Goal: Transaction & Acquisition: Purchase product/service

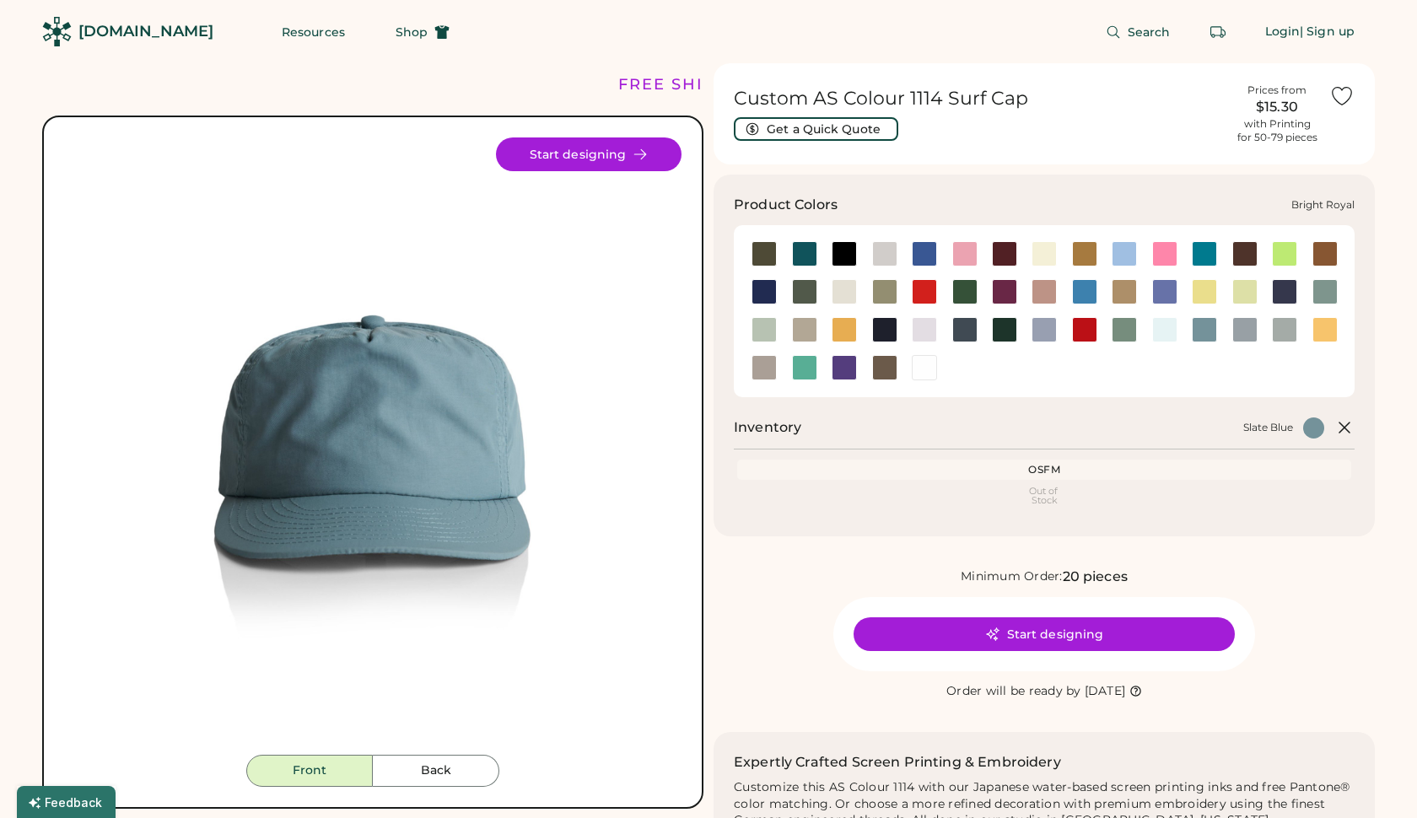
click at [928, 255] on div at bounding box center [924, 253] width 25 height 25
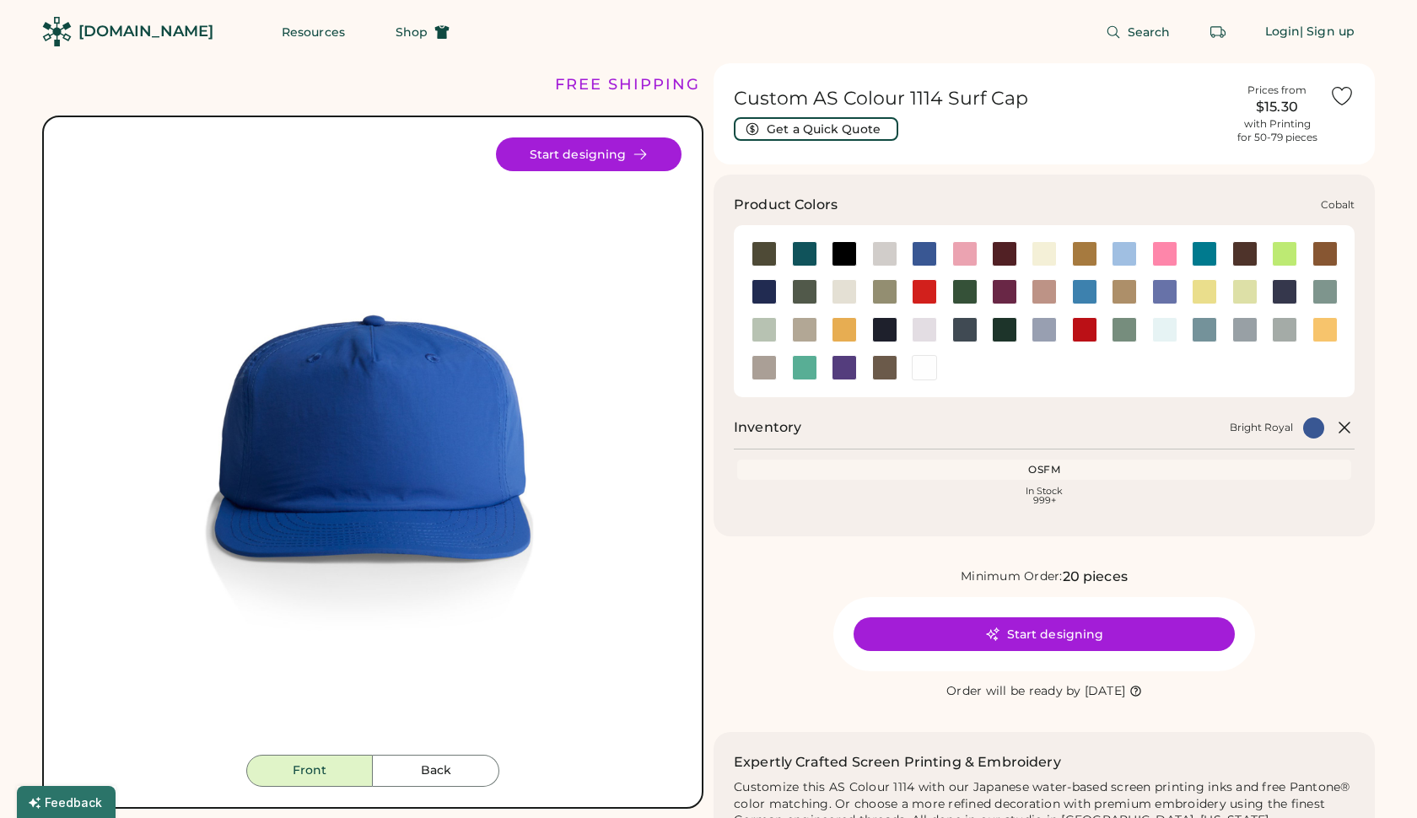
click at [766, 291] on div at bounding box center [764, 291] width 25 height 25
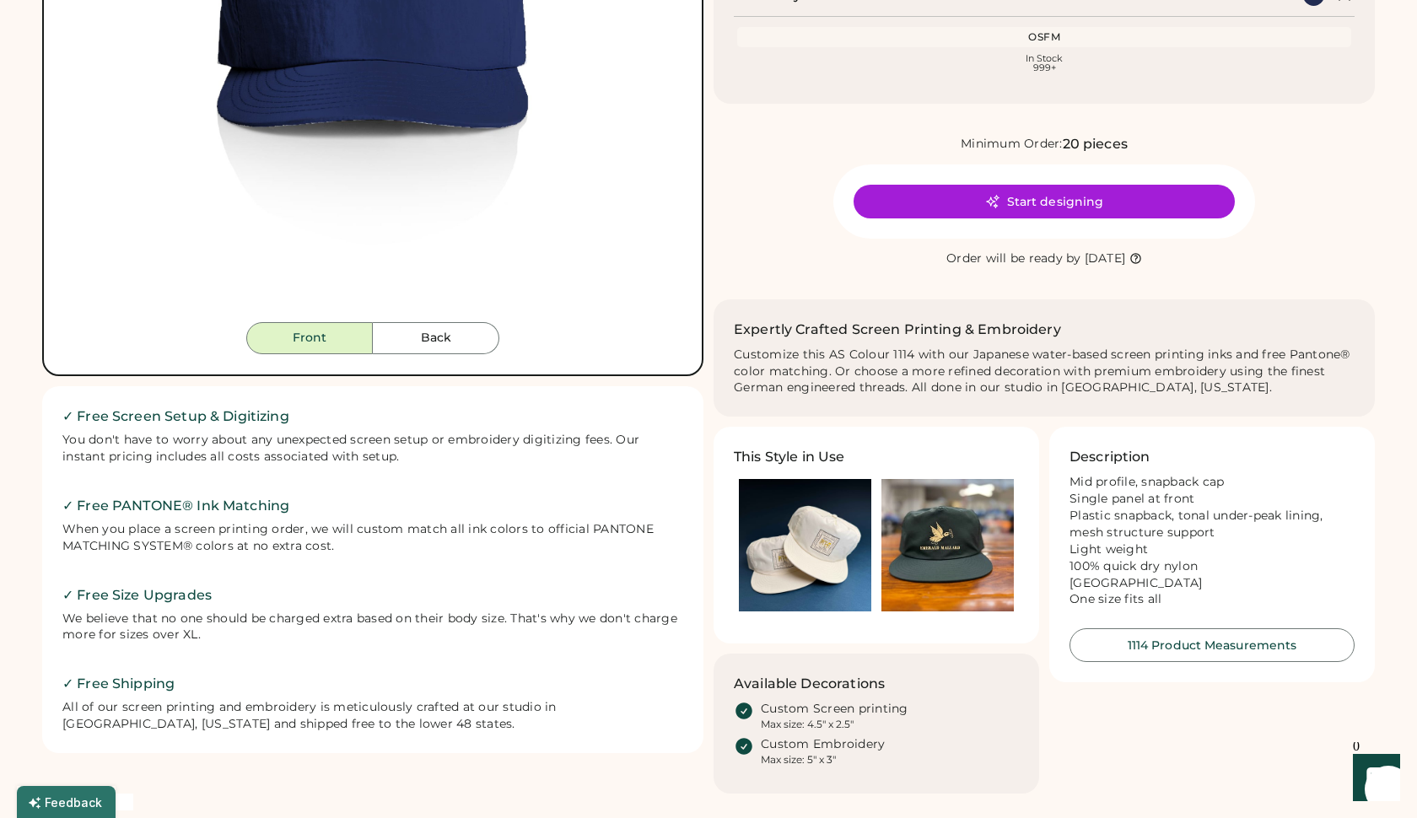
scroll to position [435, 0]
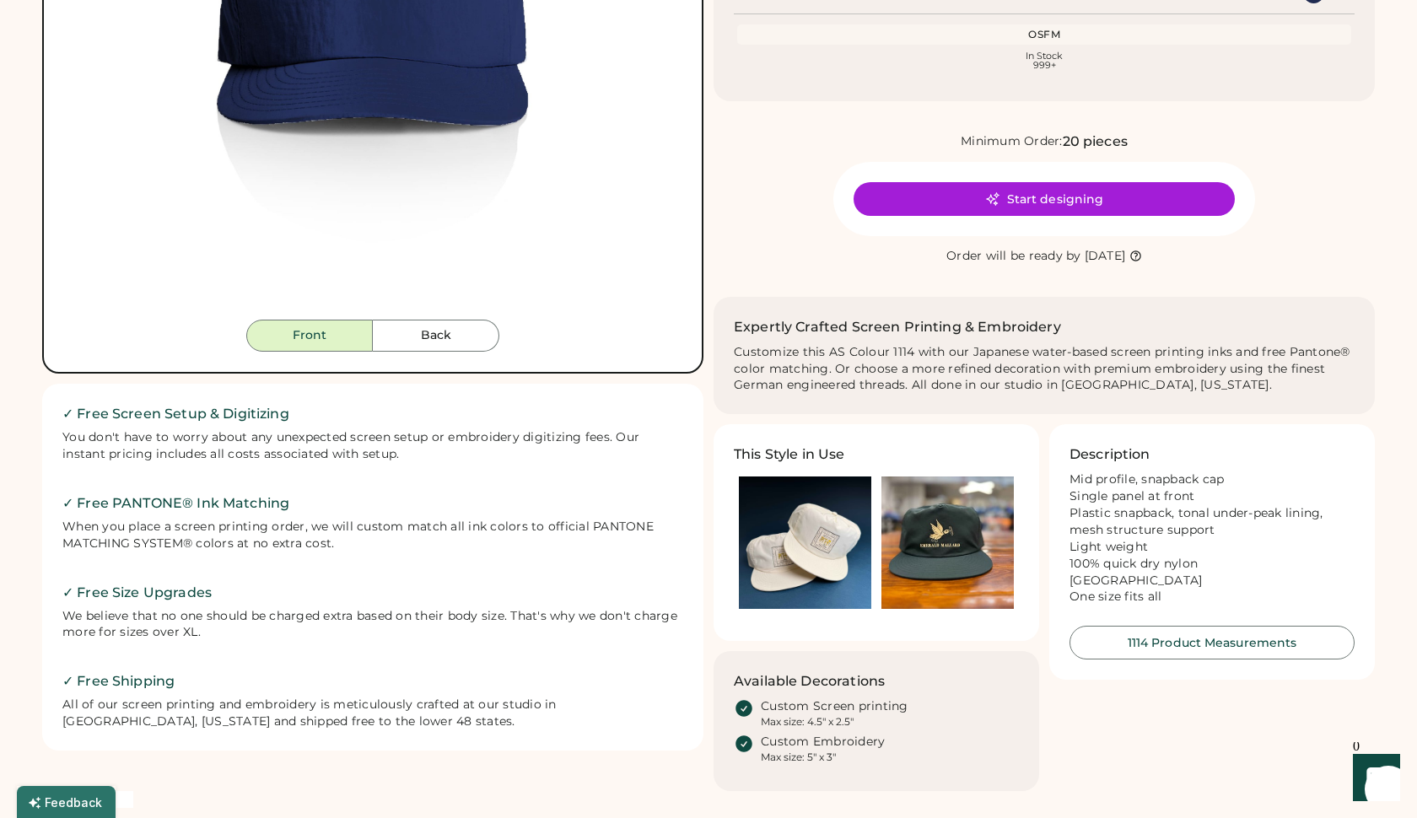
click at [941, 520] on img at bounding box center [948, 543] width 132 height 132
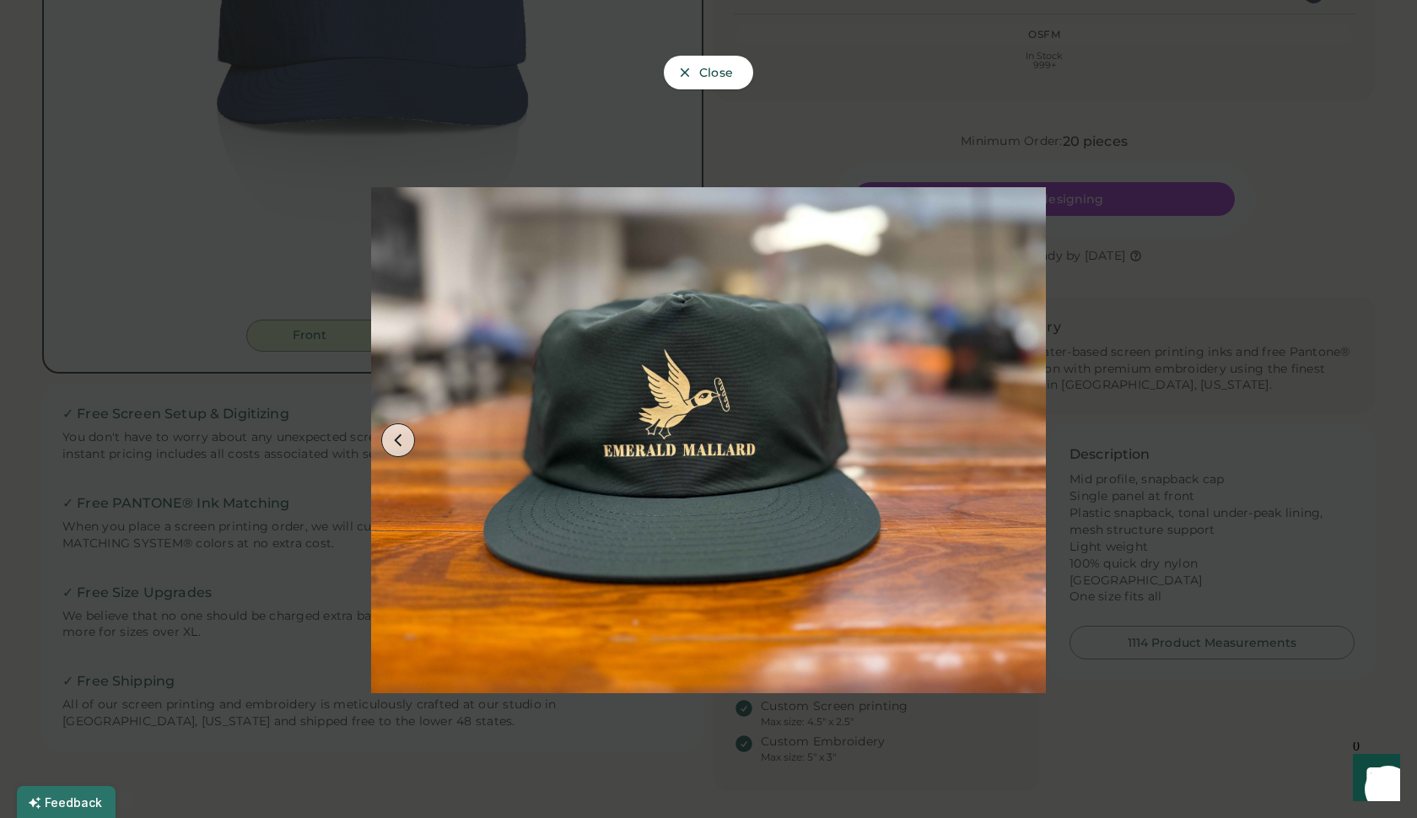
click at [1207, 502] on div at bounding box center [708, 409] width 1417 height 818
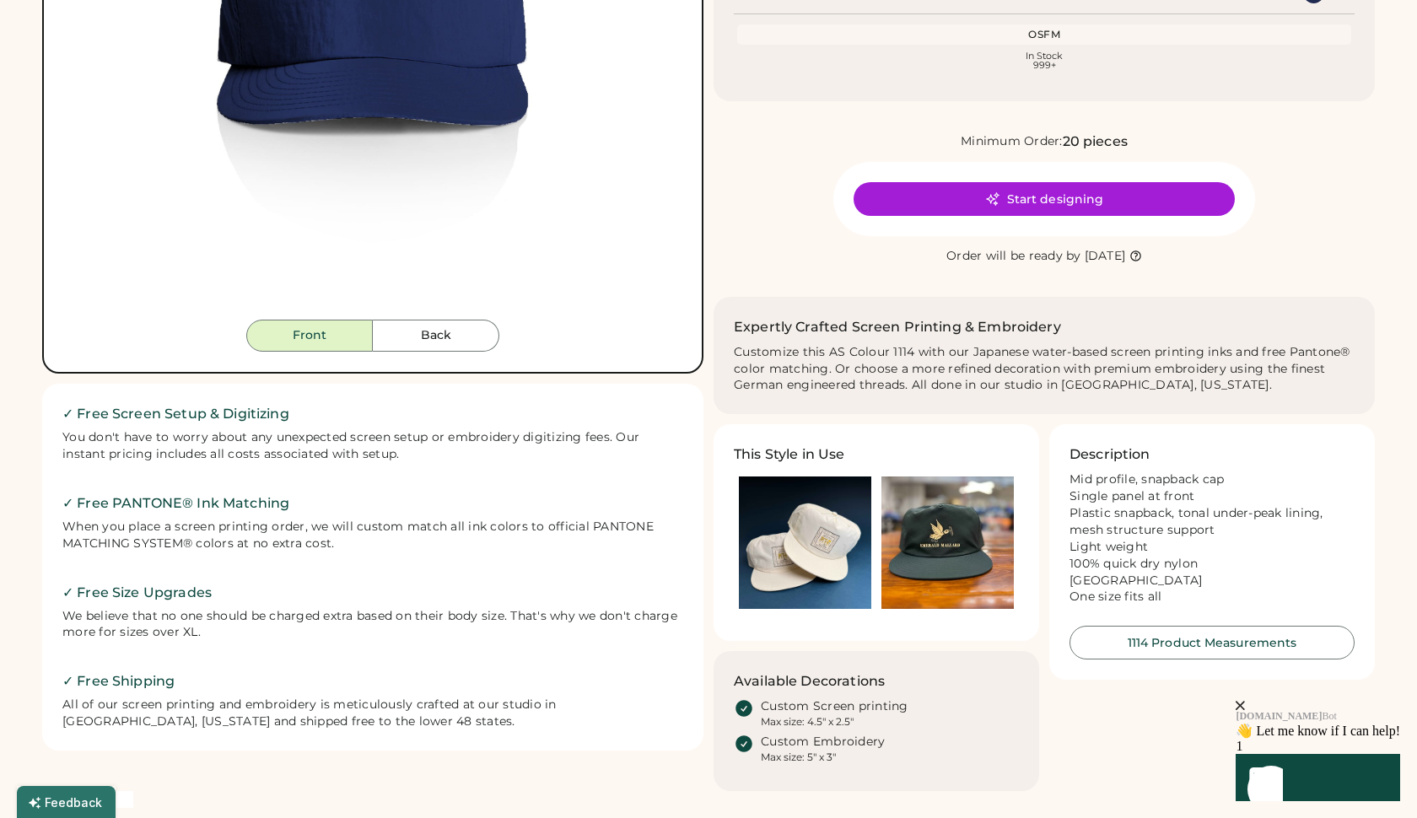
click at [813, 534] on img at bounding box center [805, 543] width 132 height 132
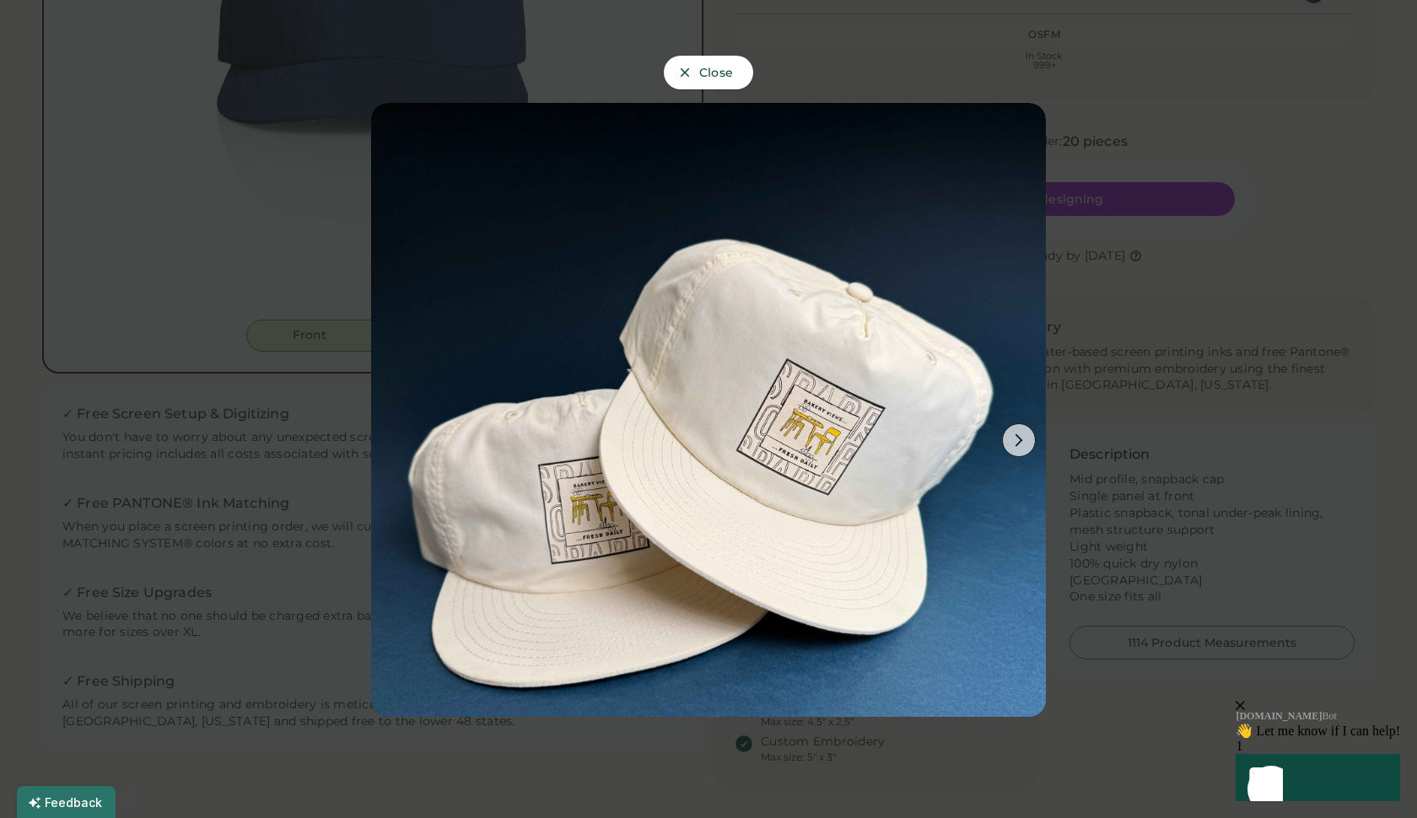
click at [1190, 498] on div at bounding box center [708, 409] width 1417 height 818
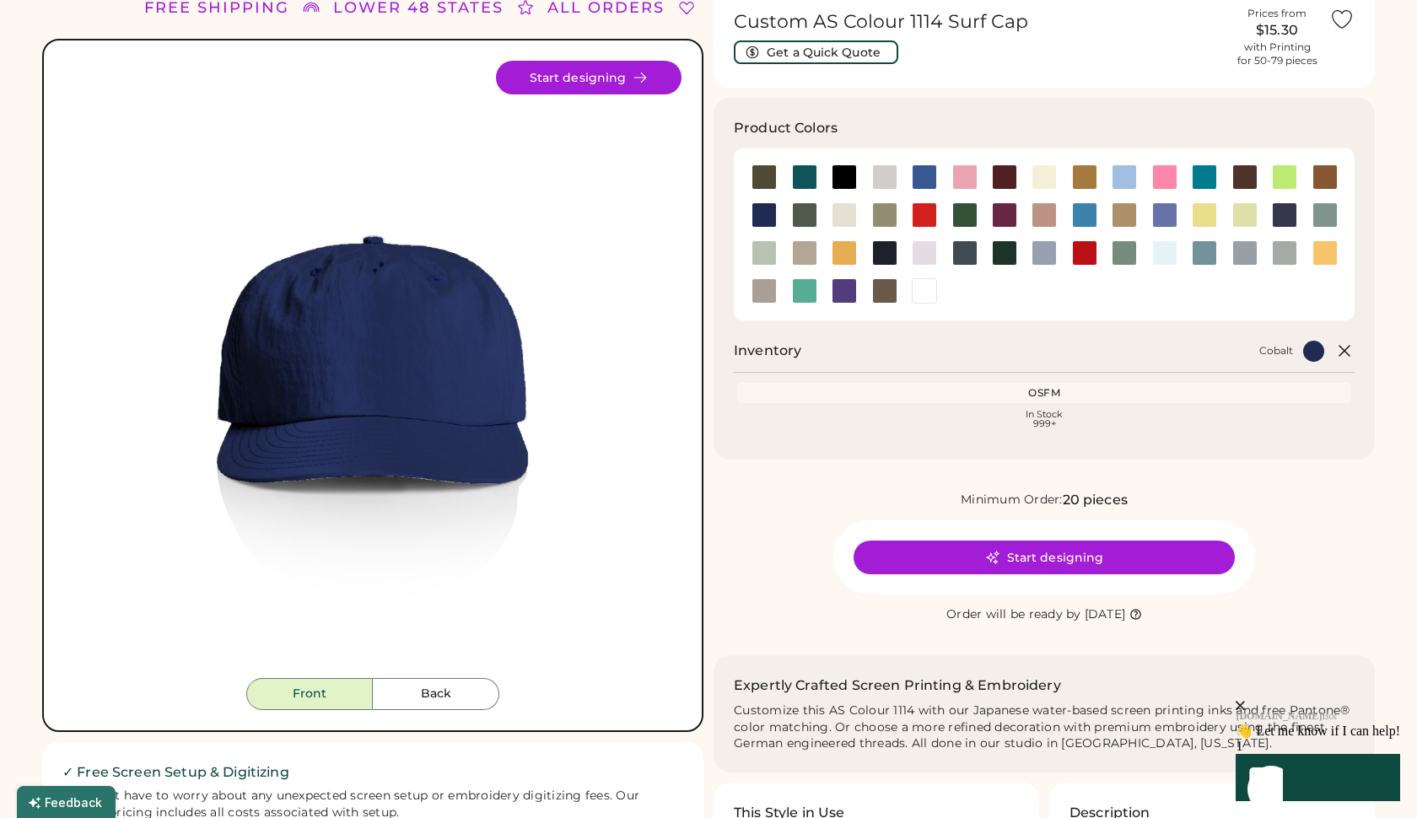
scroll to position [64, 0]
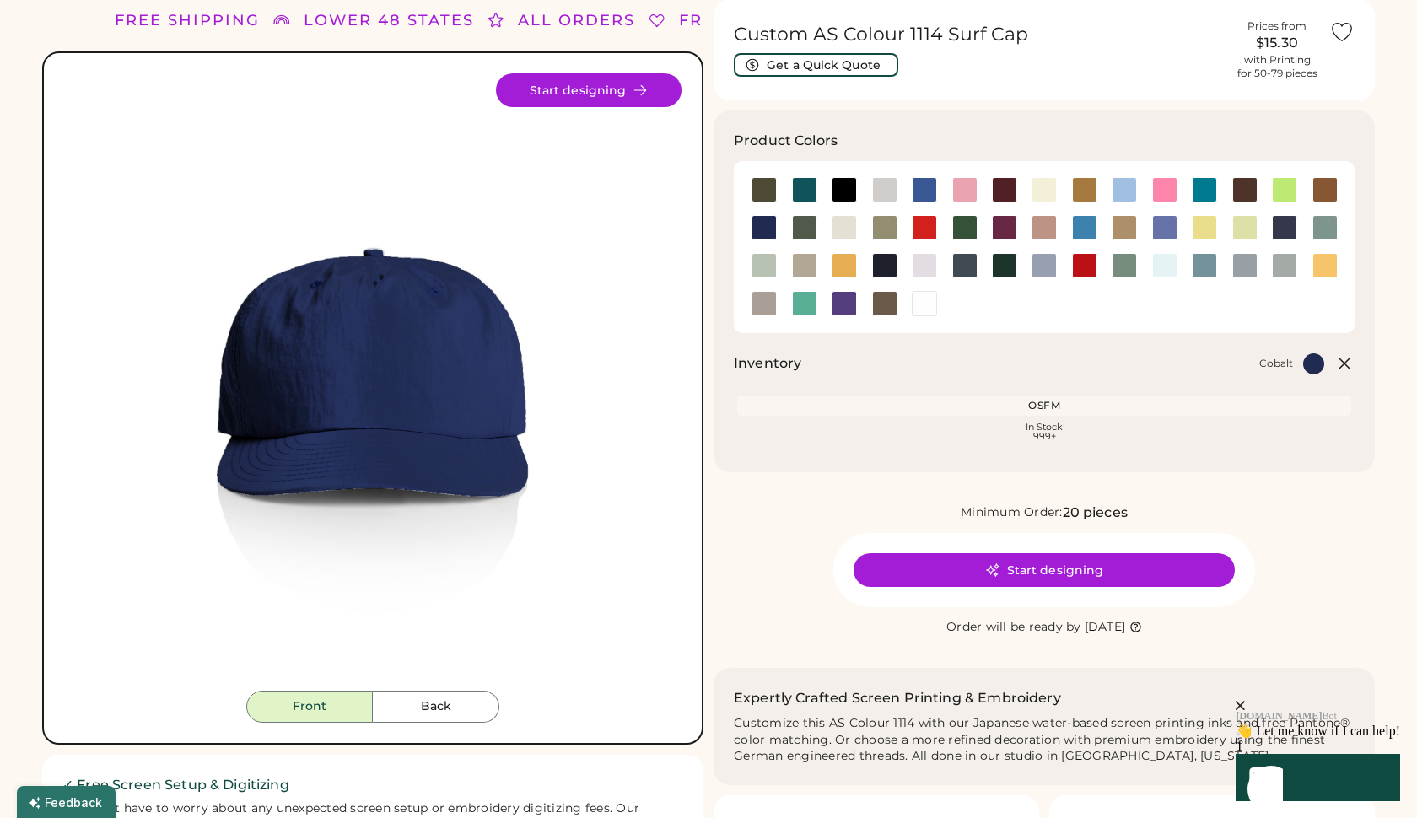
click at [1052, 570] on button "Start designing" at bounding box center [1044, 570] width 381 height 34
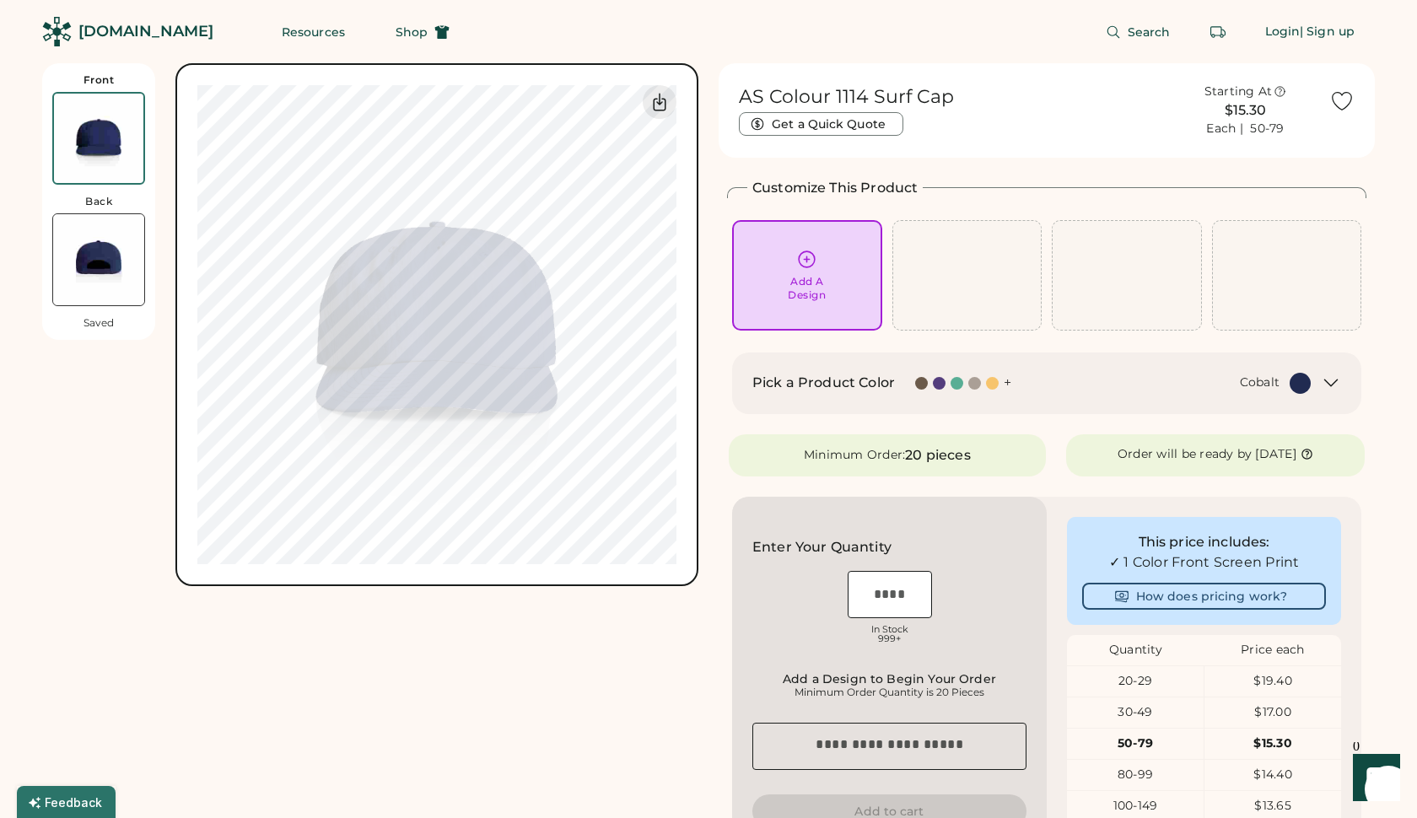
click at [718, 553] on div "Front Back Saved 0% 0% AS Colour 1114 Surf Cap Get a Quick Quote Starting At $1…" at bounding box center [708, 628] width 1333 height 1130
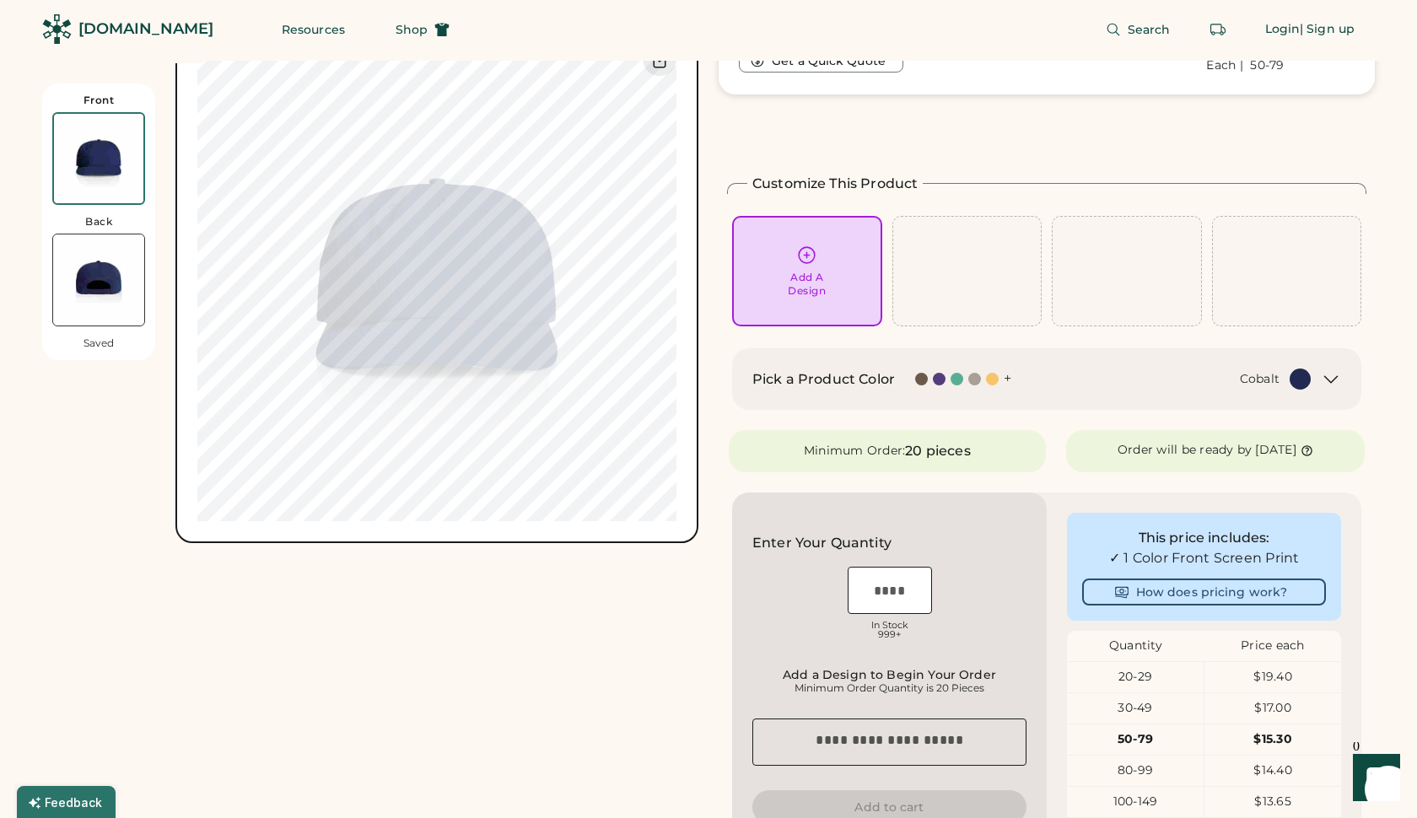
scroll to position [167, 0]
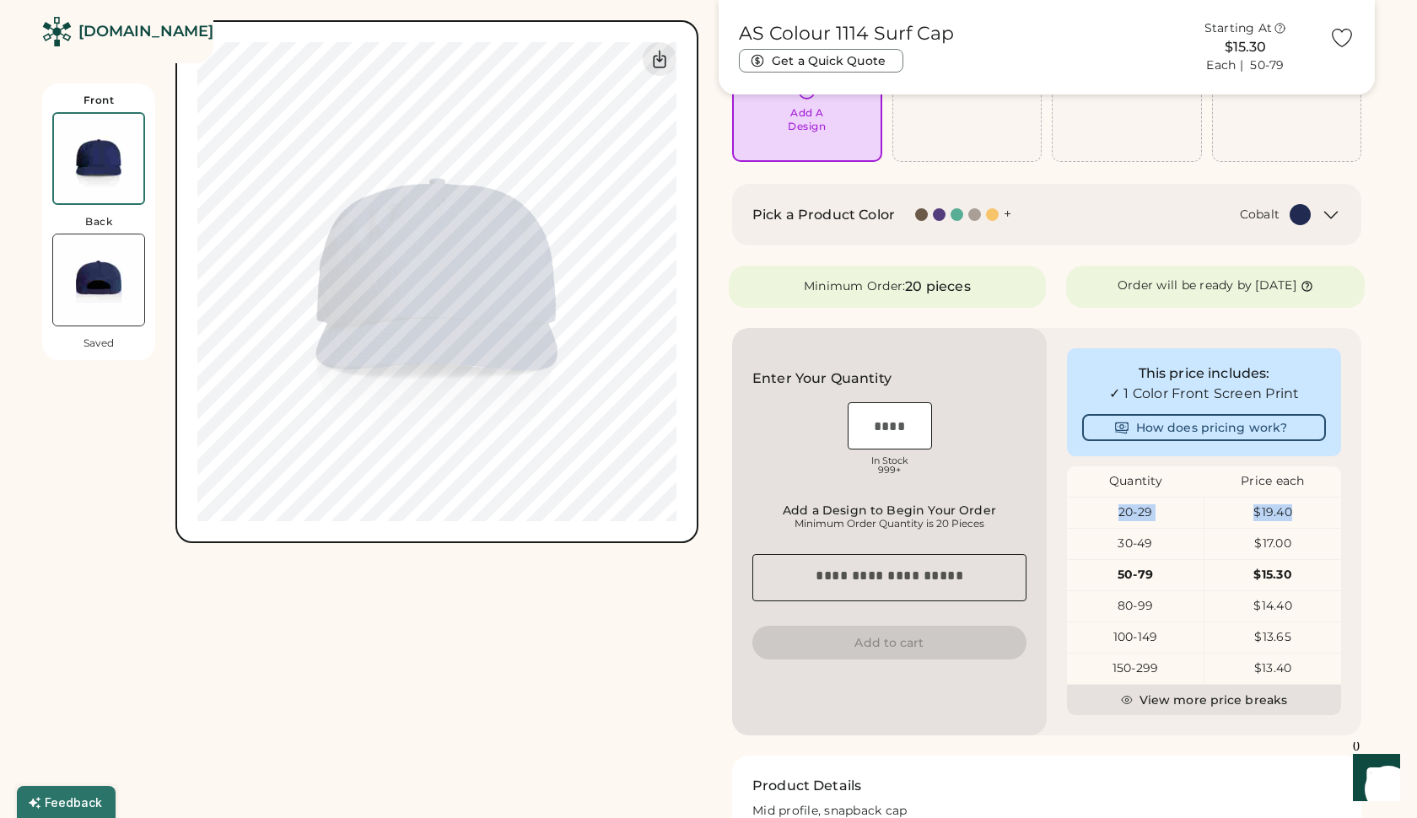
drag, startPoint x: 1310, startPoint y: 515, endPoint x: 1098, endPoint y: 518, distance: 211.8
click at [1098, 518] on div "20-29 $19.40" at bounding box center [1204, 513] width 274 height 30
click at [1098, 518] on div "20-29" at bounding box center [1135, 512] width 137 height 17
click at [698, 581] on div "Front Back Saved 0% 0%" at bounding box center [370, 460] width 656 height 1129
click at [704, 638] on div "Front Back Saved 0% 0% AS Colour 1114 Surf Cap Get a Quick Quote Starting At $1…" at bounding box center [708, 460] width 1333 height 1129
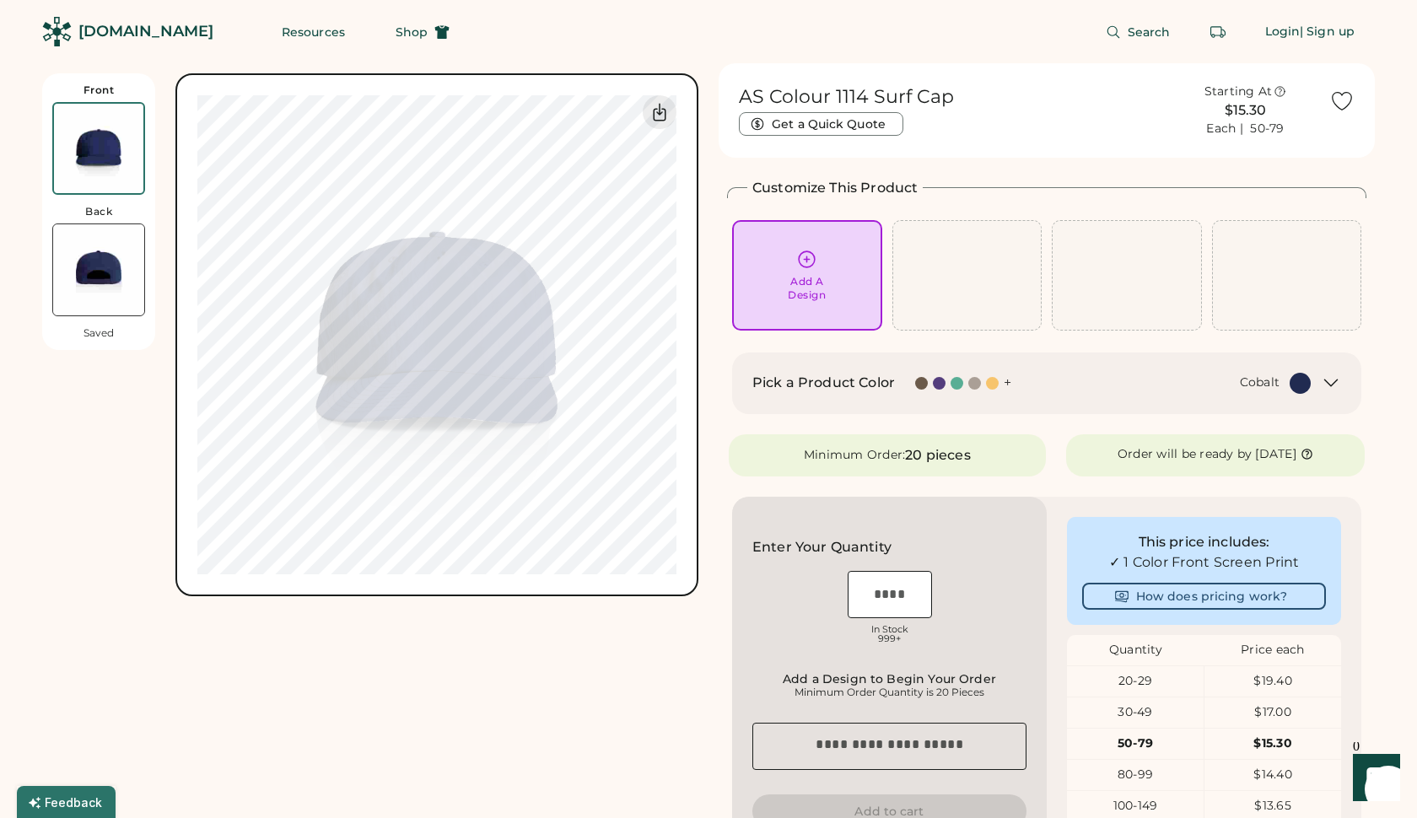
scroll to position [0, 0]
drag, startPoint x: 1201, startPoint y: 88, endPoint x: 1308, endPoint y: 124, distance: 112.3
click at [1308, 124] on div "Starting At $15.30 Each | 50-79" at bounding box center [1246, 111] width 148 height 54
